Goal: Task Accomplishment & Management: Manage account settings

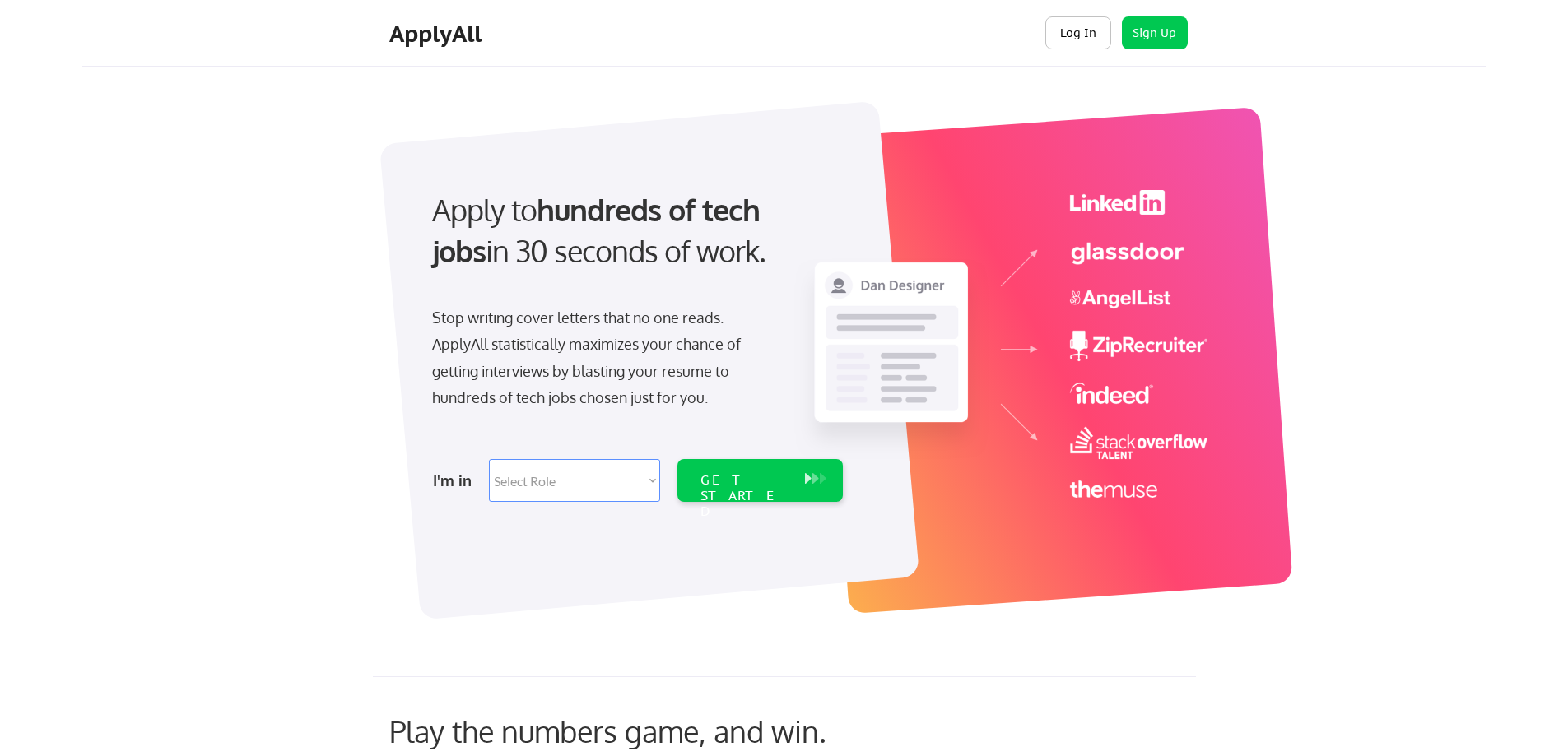
click at [1078, 33] on button "Log In" at bounding box center [1077, 33] width 66 height 33
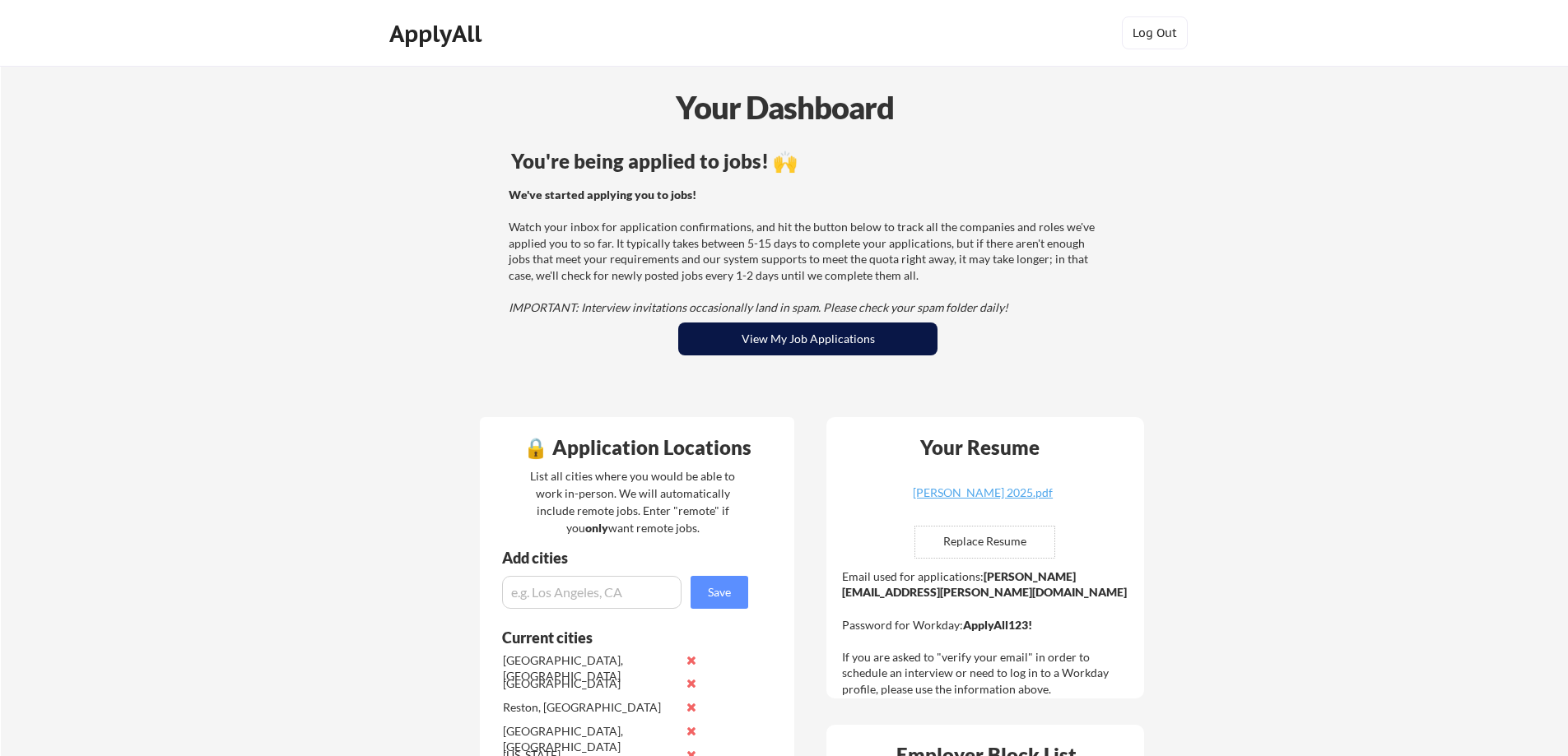
click at [768, 337] on button "View My Job Applications" at bounding box center [808, 338] width 259 height 33
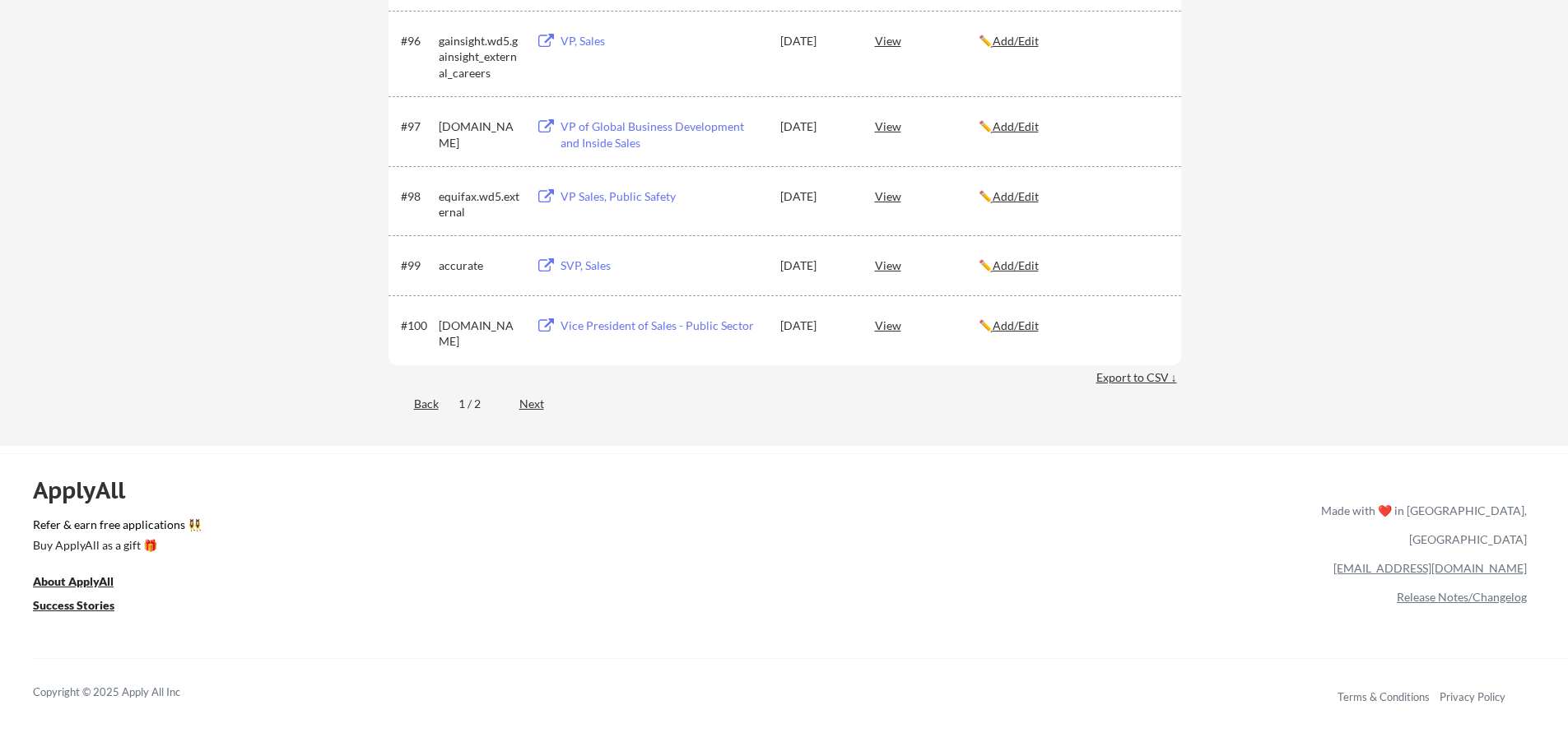
scroll to position [6418, 0]
click at [1126, 375] on div "Export to CSV ↓" at bounding box center [1138, 378] width 85 height 16
